Goal: Check status: Check status

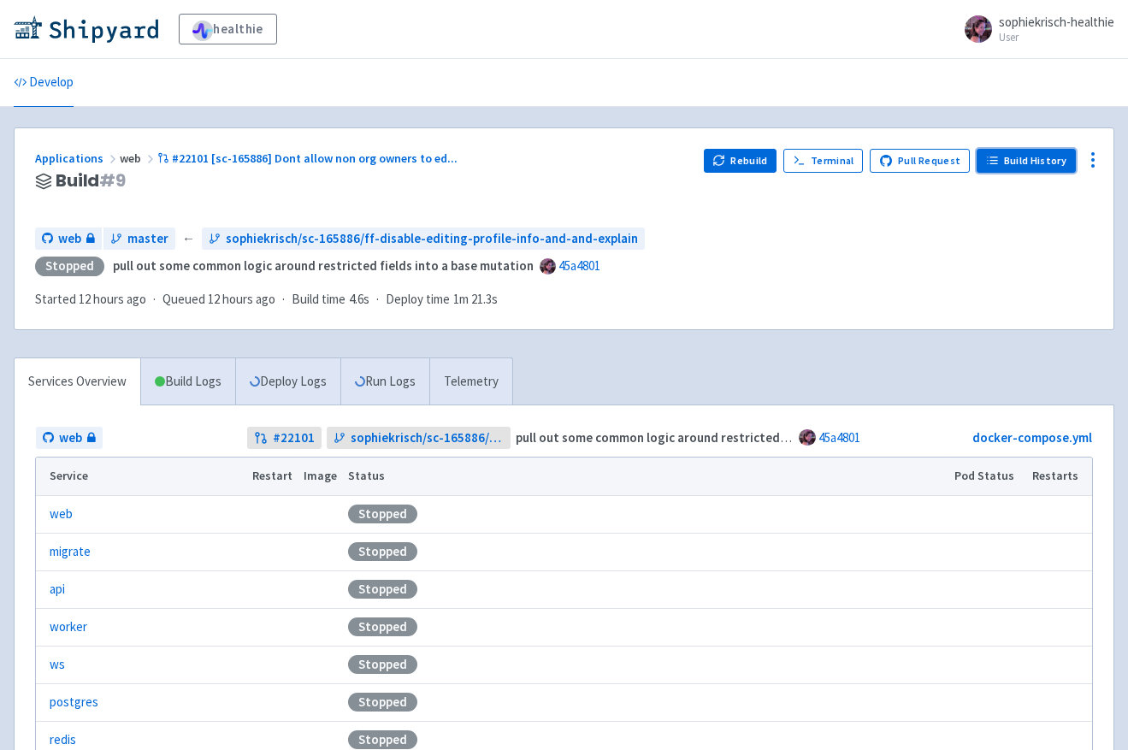
click at [1017, 165] on link "Build History" at bounding box center [1026, 161] width 99 height 24
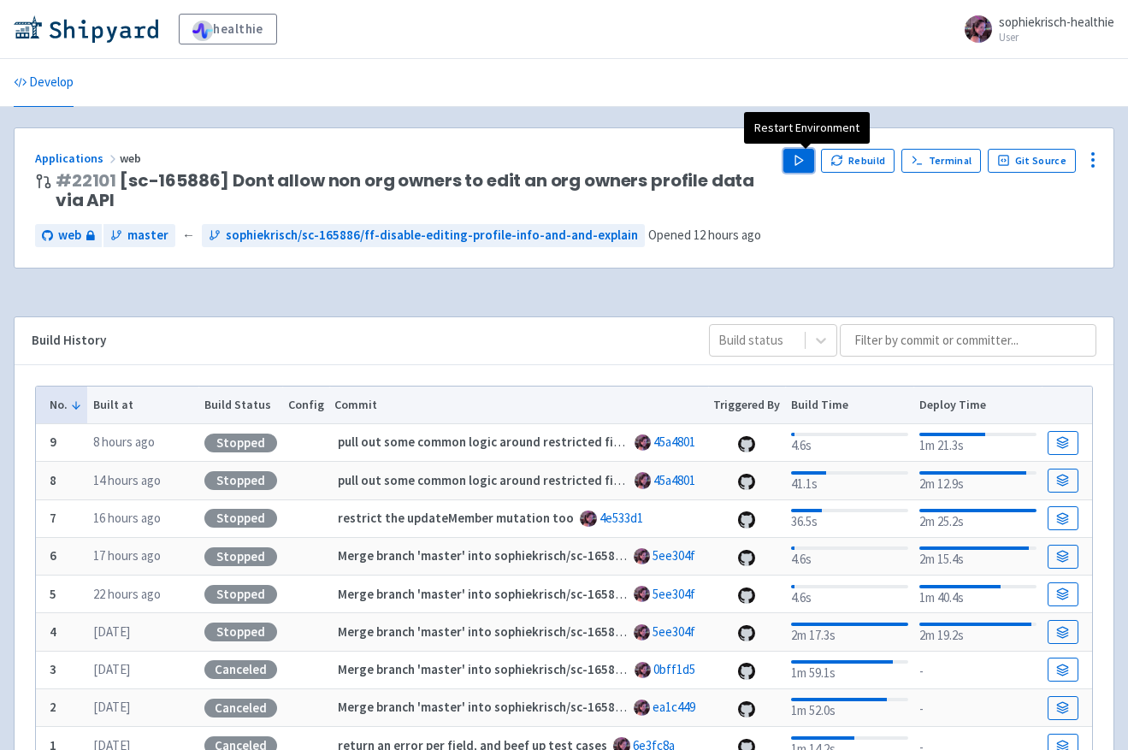
click at [812, 155] on button "Play" at bounding box center [798, 161] width 31 height 24
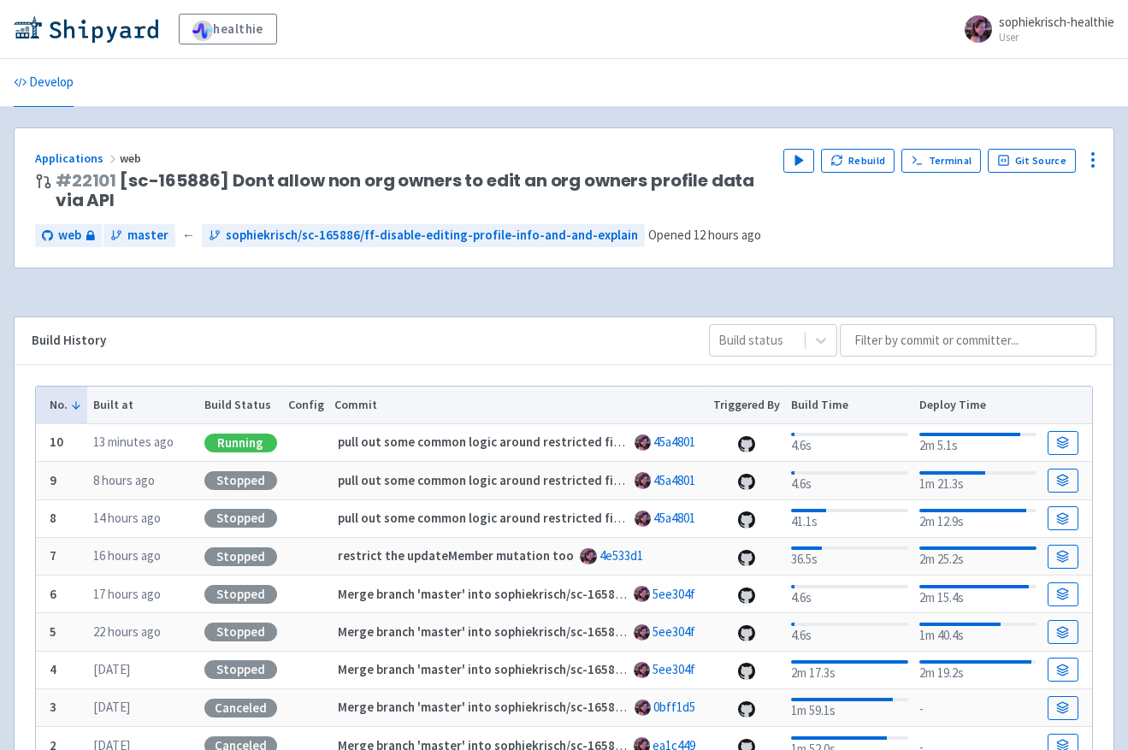
click at [764, 270] on div "Applications web # 22101 [sc-165886] Dont allow non org owners to edit an org o…" at bounding box center [564, 208] width 1101 height 162
